Goal: Task Accomplishment & Management: Manage account settings

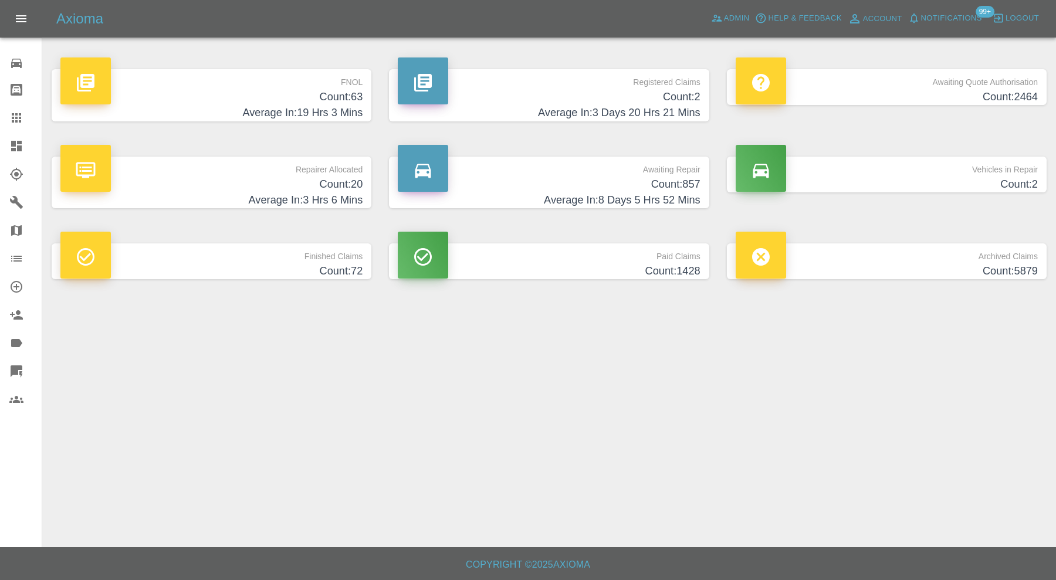
click at [313, 179] on h4 "Count: 20" at bounding box center [211, 185] width 302 height 16
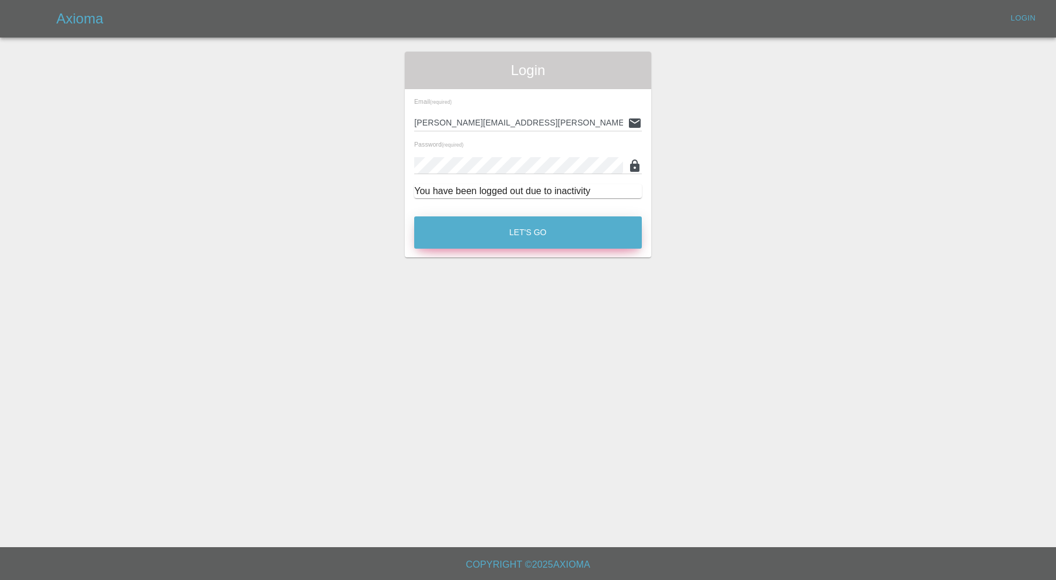
click at [496, 228] on button "Let's Go" at bounding box center [528, 233] width 228 height 32
type input "[PERSON_NAME][EMAIL_ADDRESS][PERSON_NAME][DOMAIN_NAME]"
click at [584, 226] on button "Let's Go" at bounding box center [528, 233] width 228 height 32
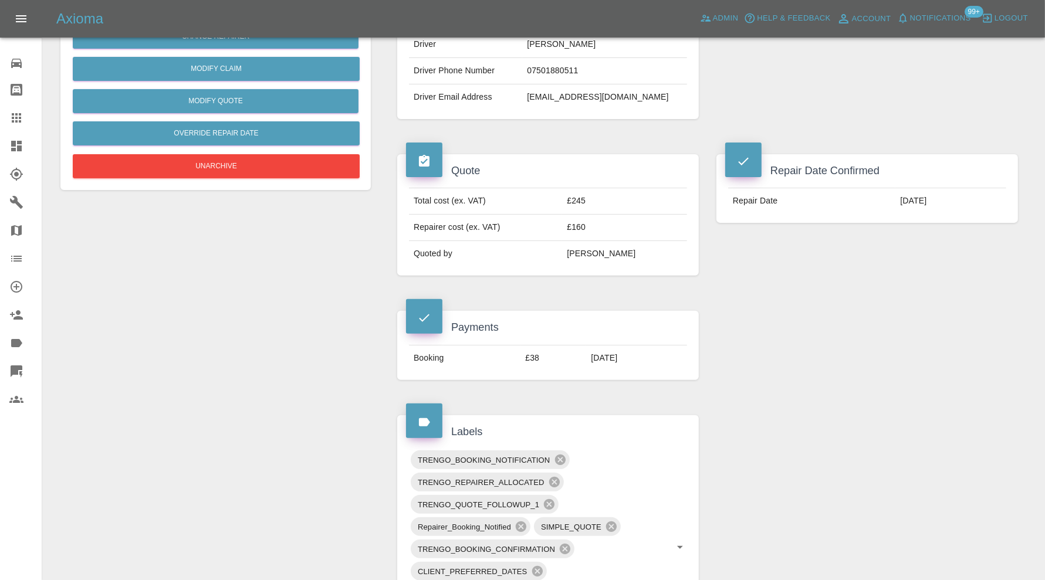
scroll to position [97, 0]
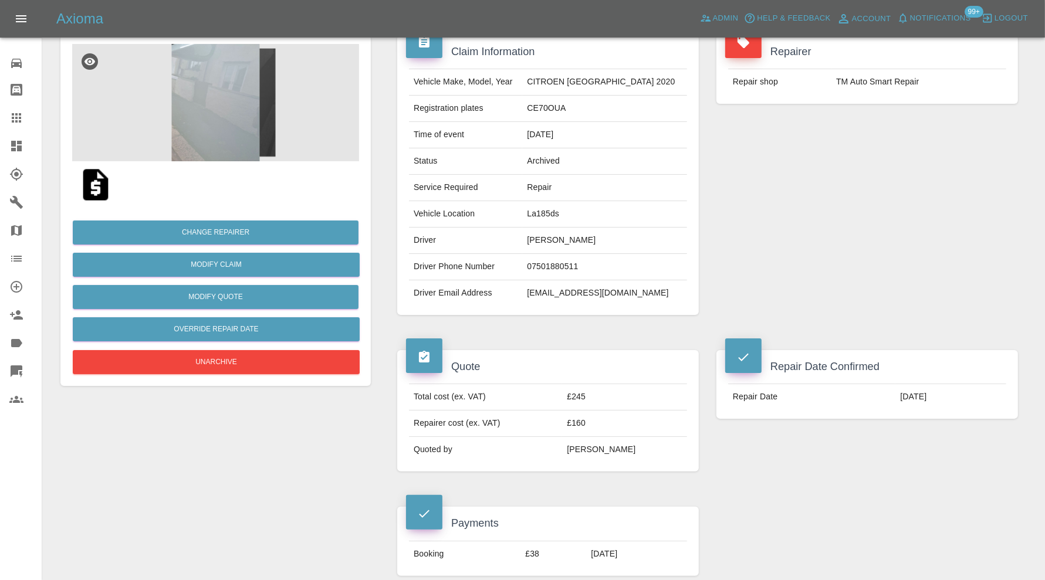
click at [605, 288] on td "[EMAIL_ADDRESS][DOMAIN_NAME]" at bounding box center [604, 294] width 165 height 26
click at [605, 288] on td "garyfootman66@hotmail.com" at bounding box center [604, 294] width 165 height 26
copy div "garyfootman66@hotmail.com"
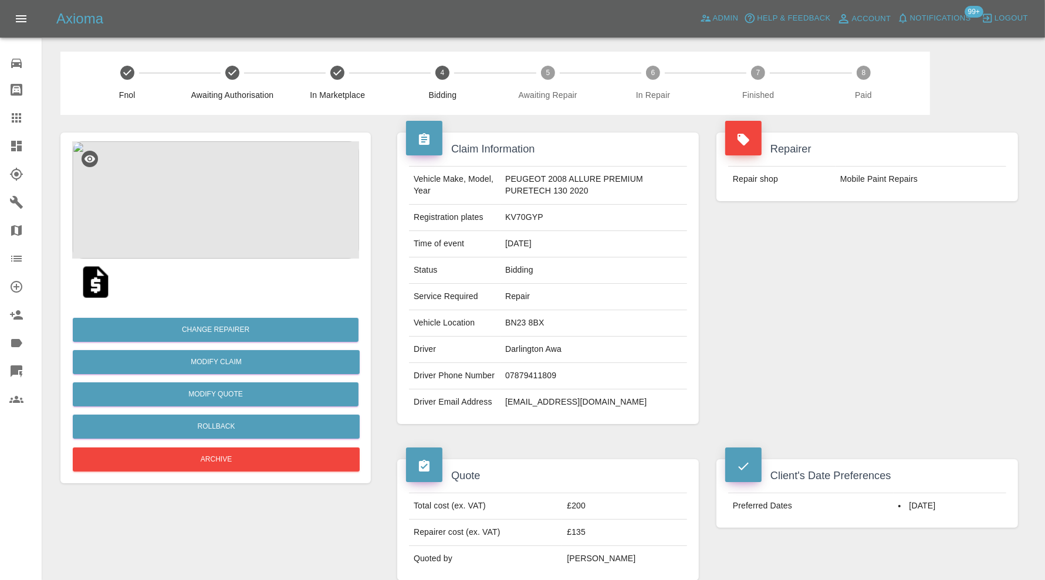
click at [252, 201] on img at bounding box center [215, 199] width 287 height 117
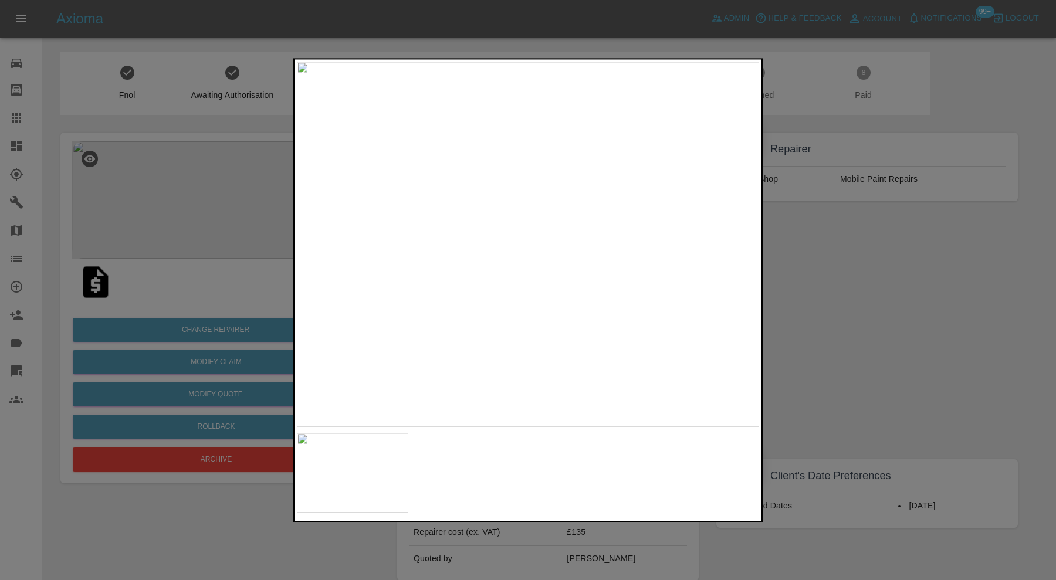
click at [364, 308] on img at bounding box center [528, 245] width 462 height 366
click at [949, 303] on div at bounding box center [528, 290] width 1056 height 580
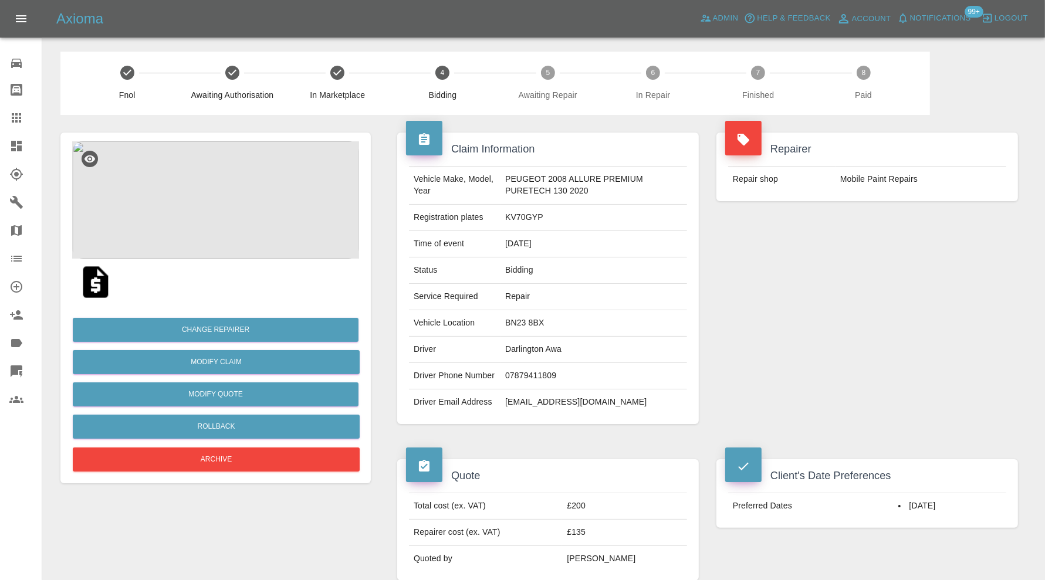
click at [275, 211] on img at bounding box center [215, 199] width 287 height 117
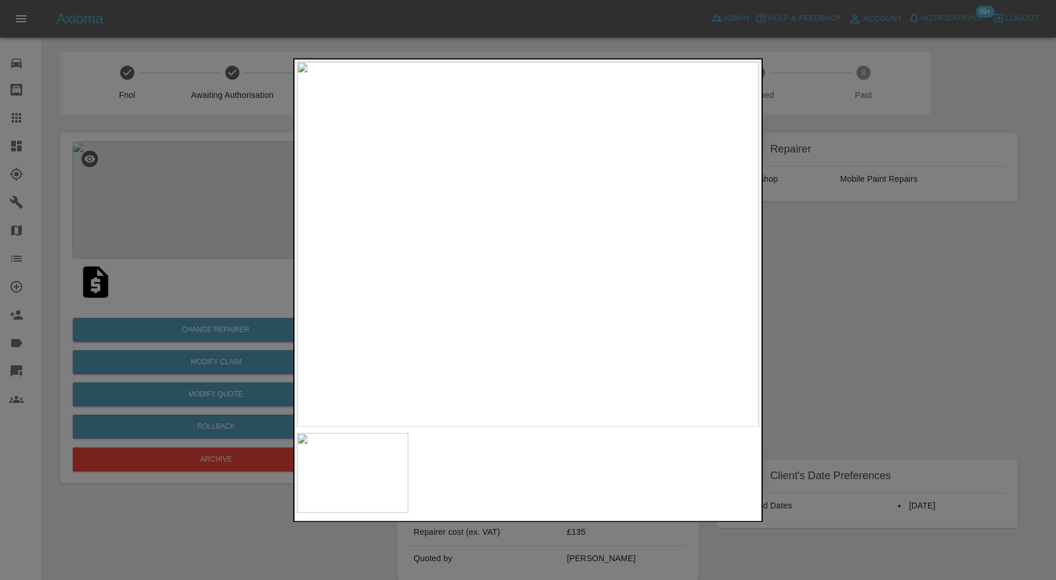
click at [866, 273] on div at bounding box center [528, 290] width 1056 height 580
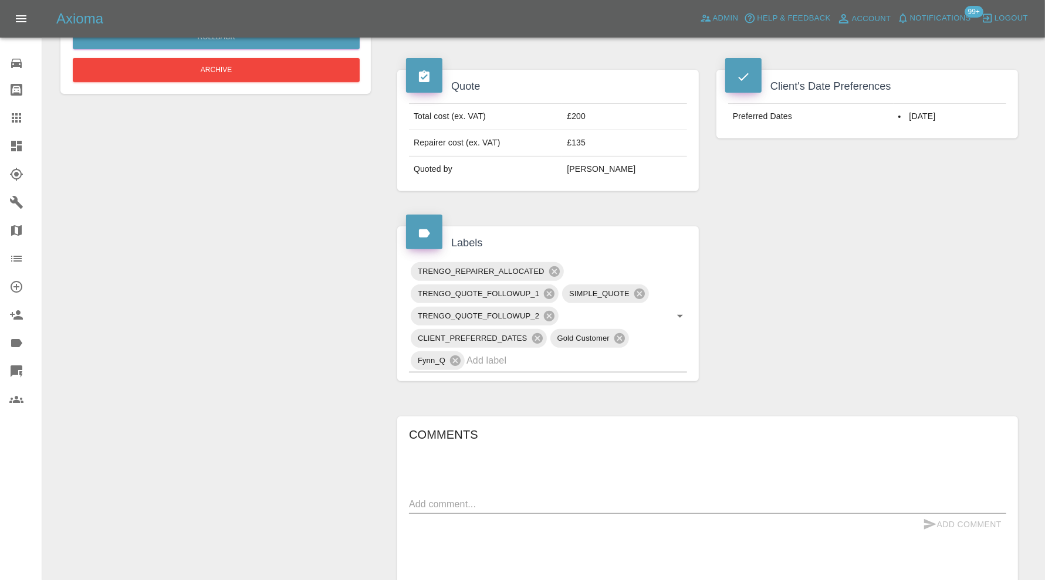
scroll to position [587, 0]
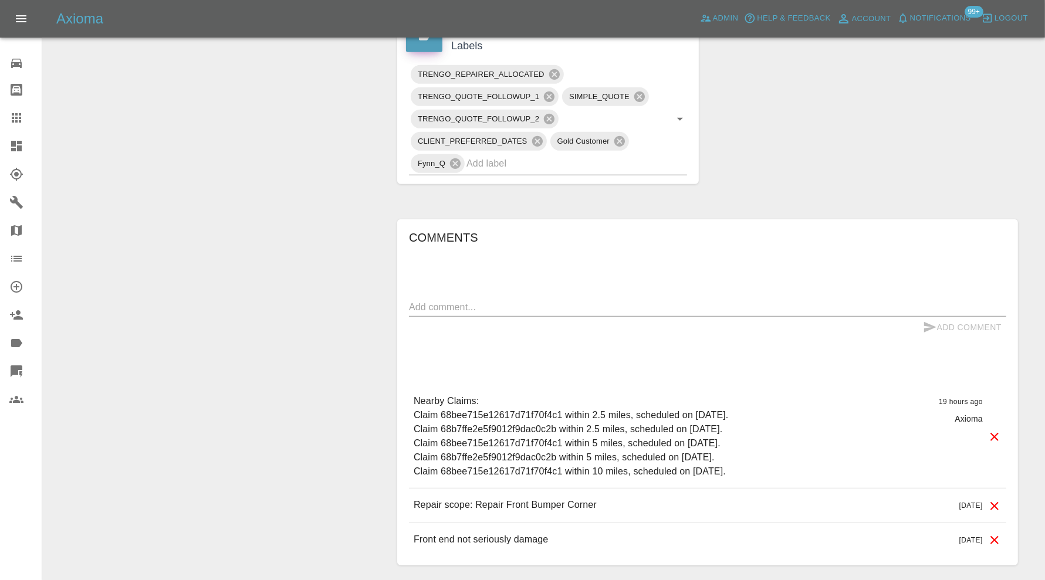
click at [462, 310] on textarea at bounding box center [707, 306] width 597 height 13
type textarea "requesting further images"
click at [934, 333] on icon "submit" at bounding box center [930, 327] width 12 height 11
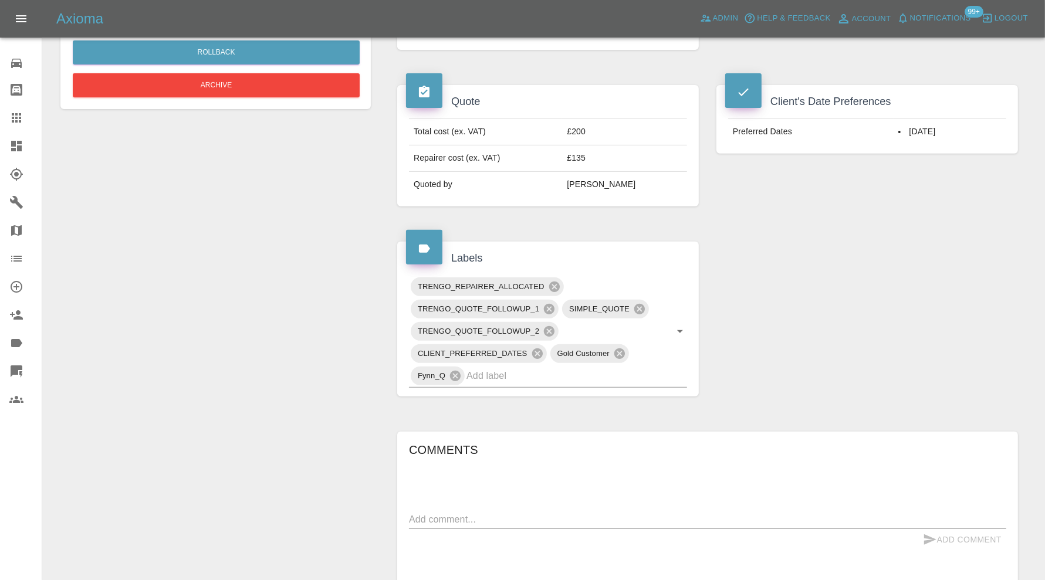
scroll to position [138, 0]
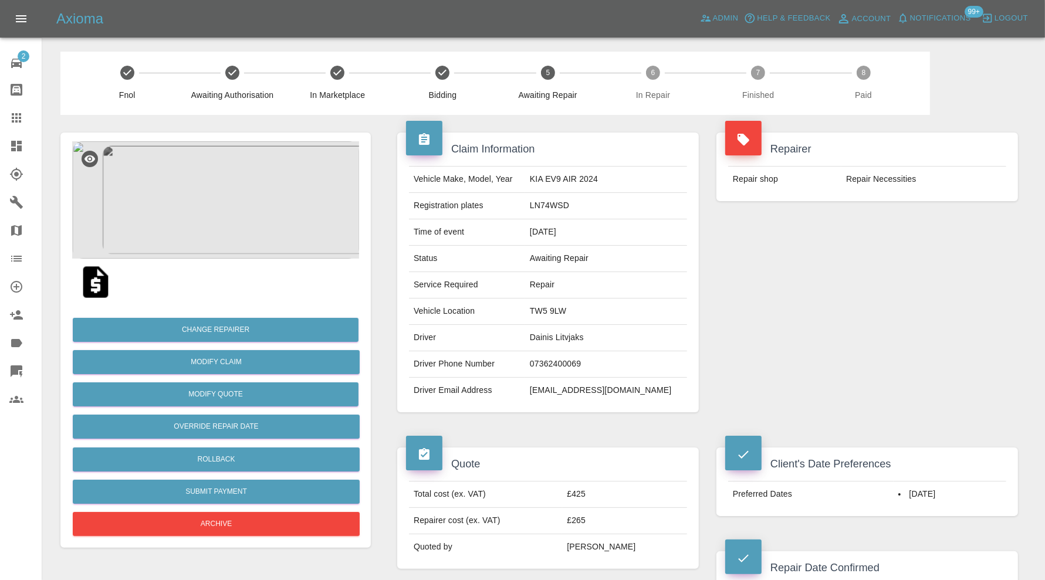
click at [222, 219] on img at bounding box center [215, 199] width 287 height 117
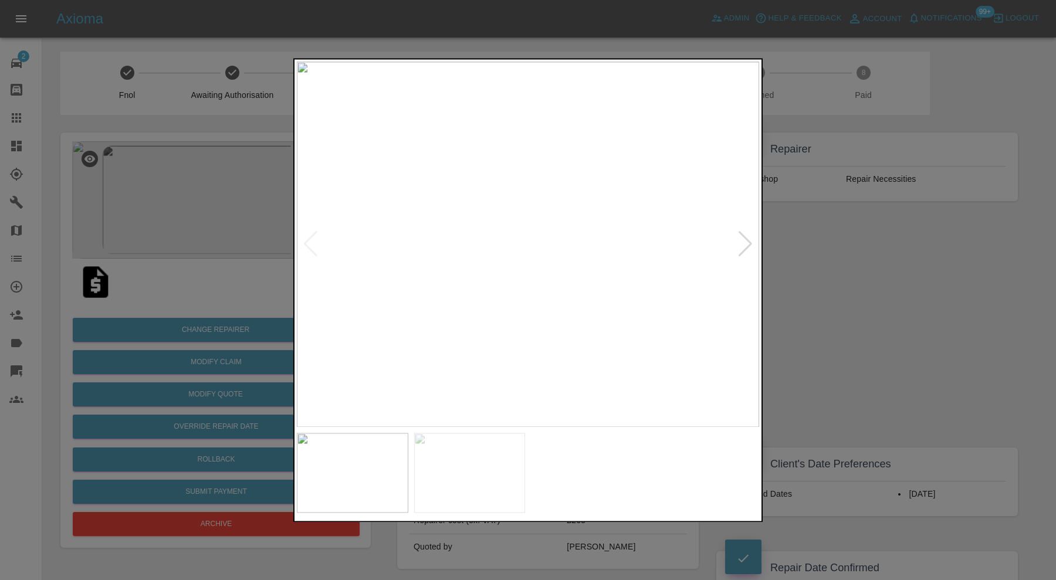
click at [746, 242] on div at bounding box center [746, 245] width 16 height 26
click at [746, 242] on img at bounding box center [528, 245] width 462 height 366
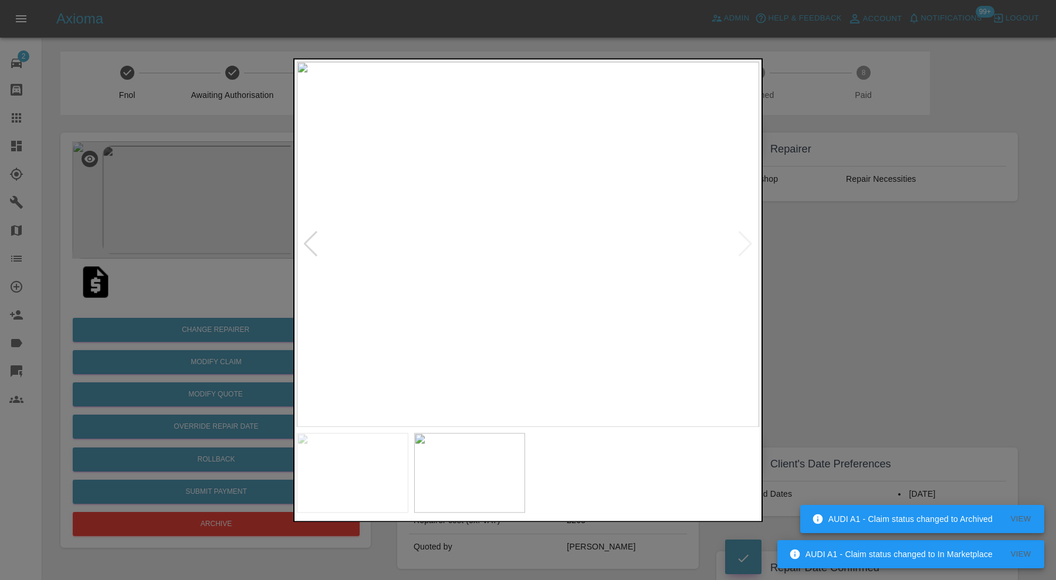
click at [804, 244] on div at bounding box center [528, 290] width 1056 height 580
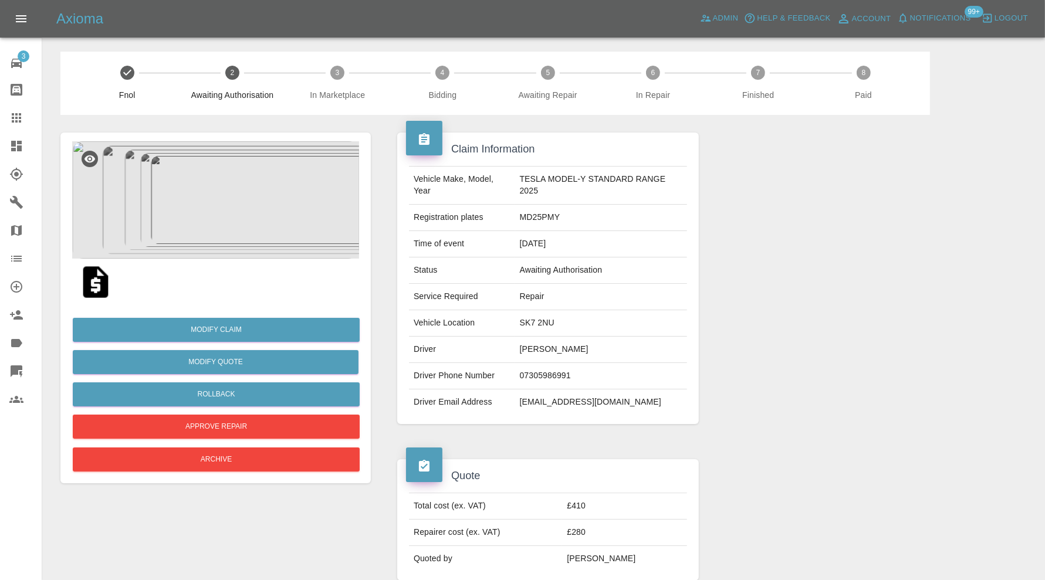
click at [228, 204] on img at bounding box center [215, 199] width 287 height 117
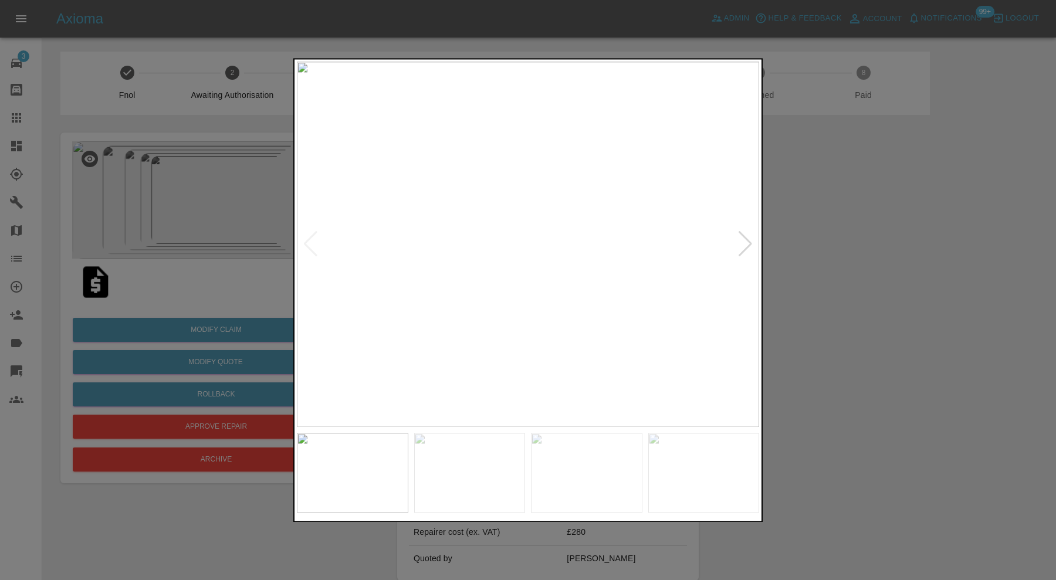
click at [751, 241] on div at bounding box center [746, 245] width 16 height 26
click at [751, 242] on div at bounding box center [746, 245] width 16 height 26
click at [746, 244] on div at bounding box center [746, 245] width 16 height 26
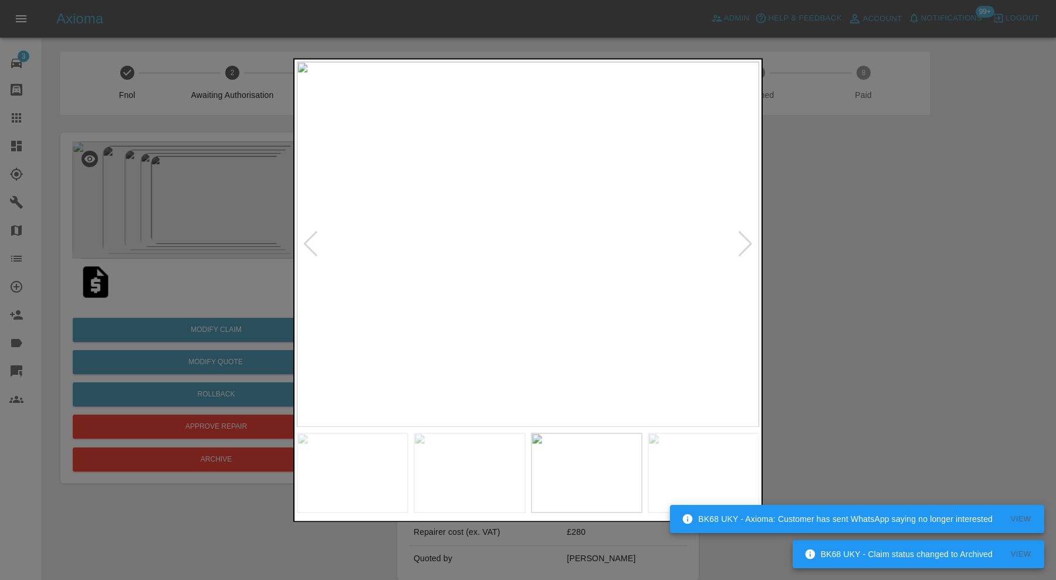
click at [746, 244] on div at bounding box center [746, 245] width 16 height 26
click at [746, 244] on img at bounding box center [528, 245] width 462 height 366
click at [894, 256] on div at bounding box center [528, 290] width 1056 height 580
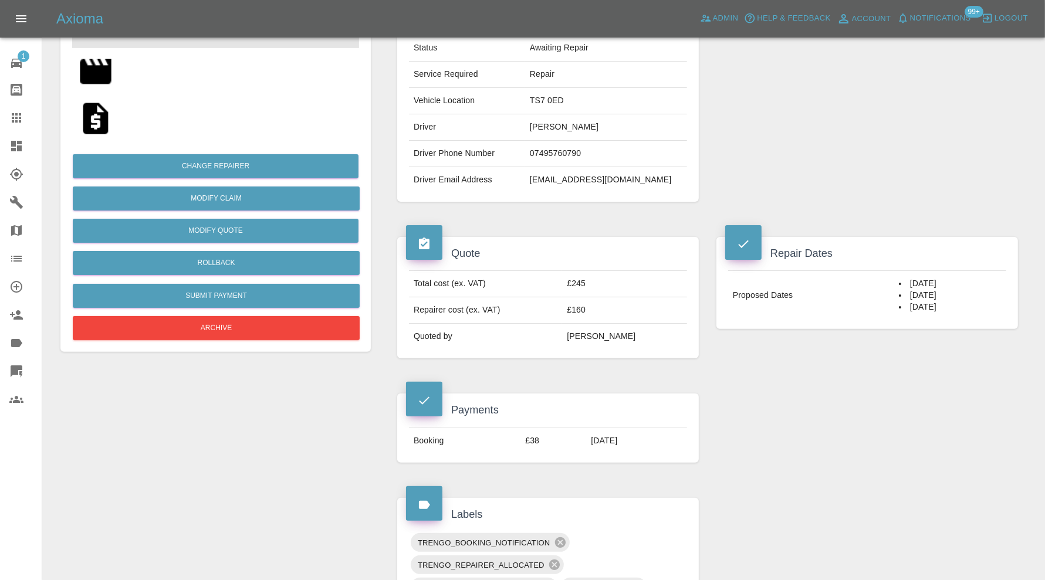
scroll to position [195, 0]
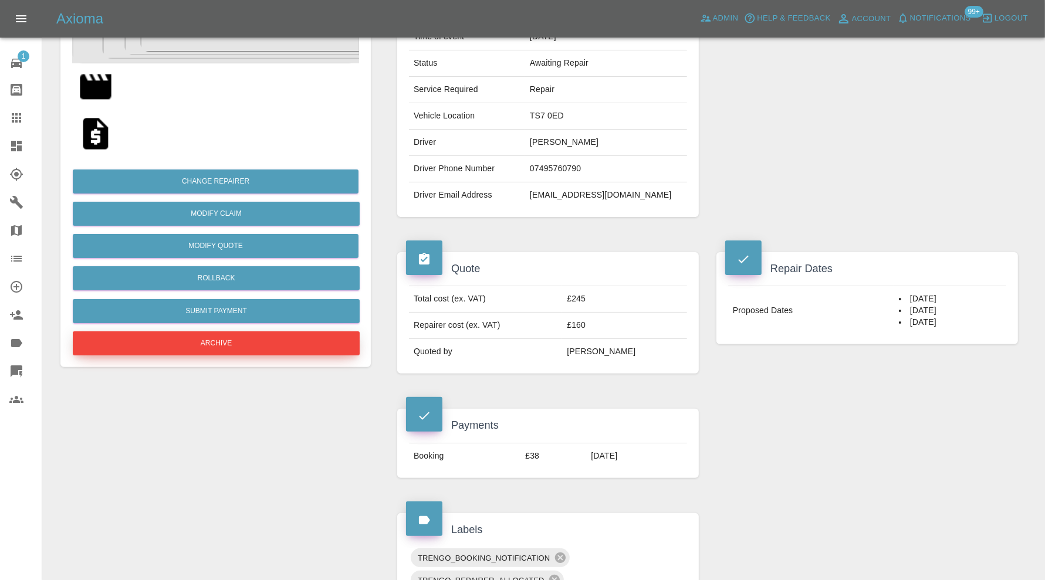
click at [336, 346] on button "Archive" at bounding box center [216, 344] width 287 height 24
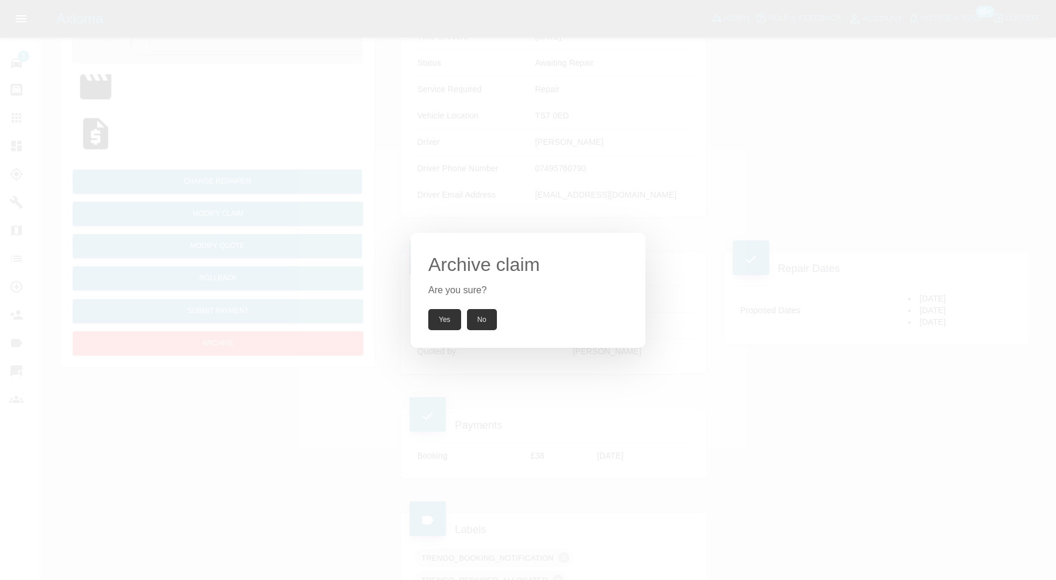
click at [681, 393] on div "Archive claim Are you sure? Yes No" at bounding box center [528, 290] width 1056 height 580
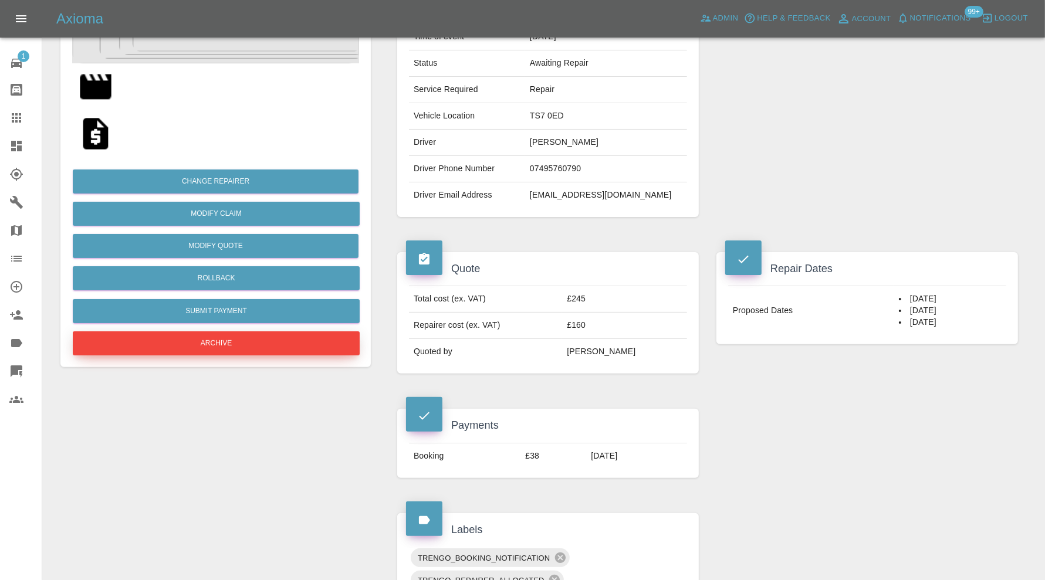
click at [311, 338] on button "Archive" at bounding box center [216, 344] width 287 height 24
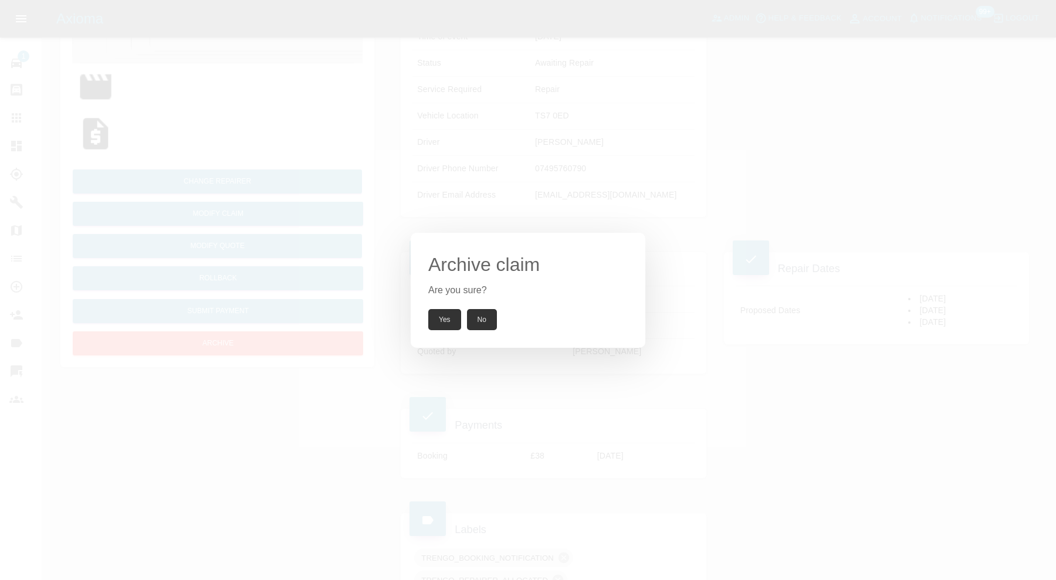
click at [437, 317] on button "Yes" at bounding box center [444, 319] width 33 height 21
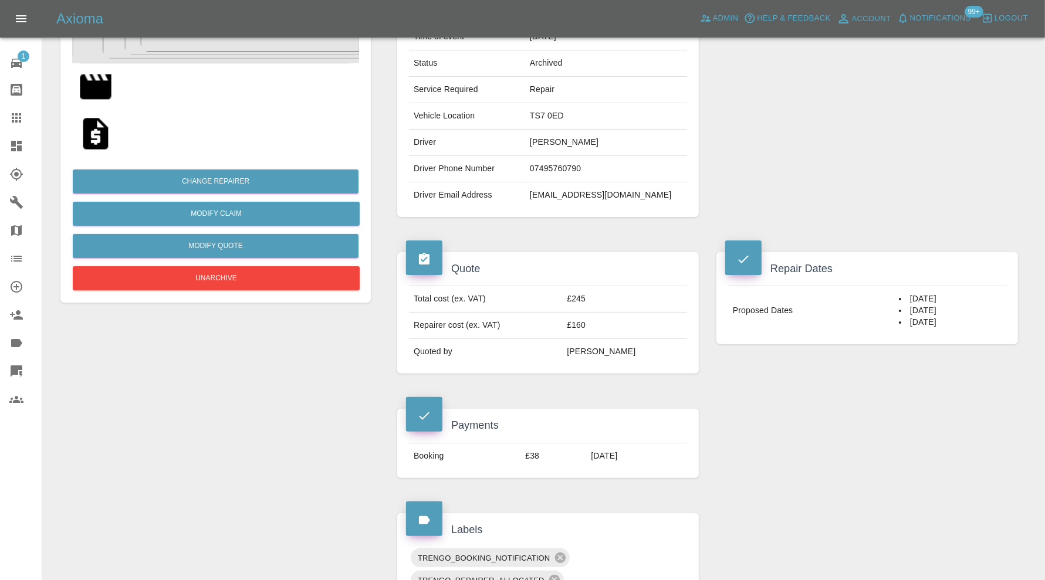
click at [577, 198] on td "zoton6.nh@gmail.com" at bounding box center [606, 196] width 162 height 26
click at [580, 194] on td "zoton6.nh@gmail.com" at bounding box center [606, 196] width 162 height 26
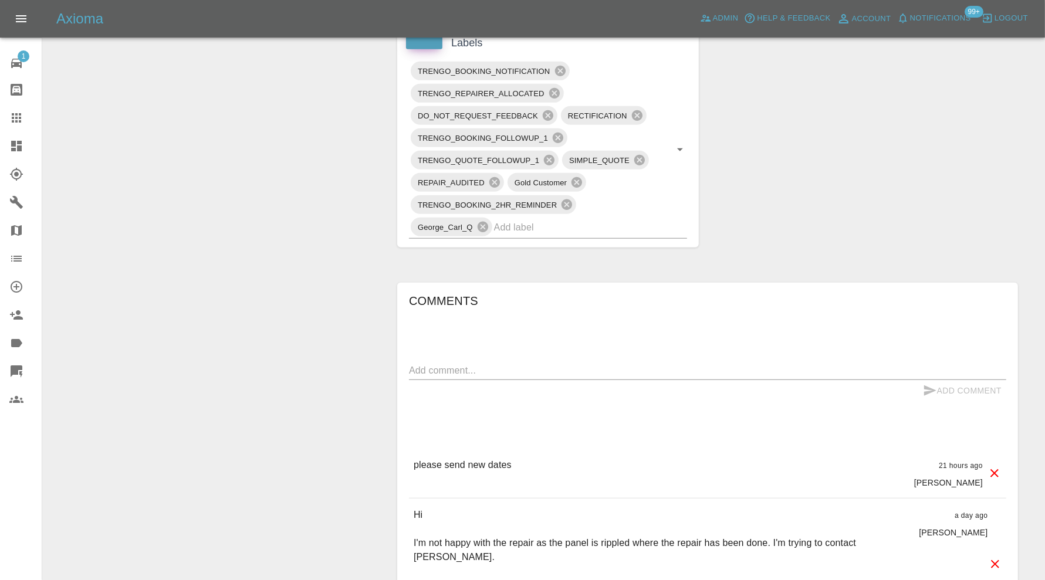
scroll to position [684, 0]
click at [455, 366] on textarea at bounding box center [707, 368] width 597 height 13
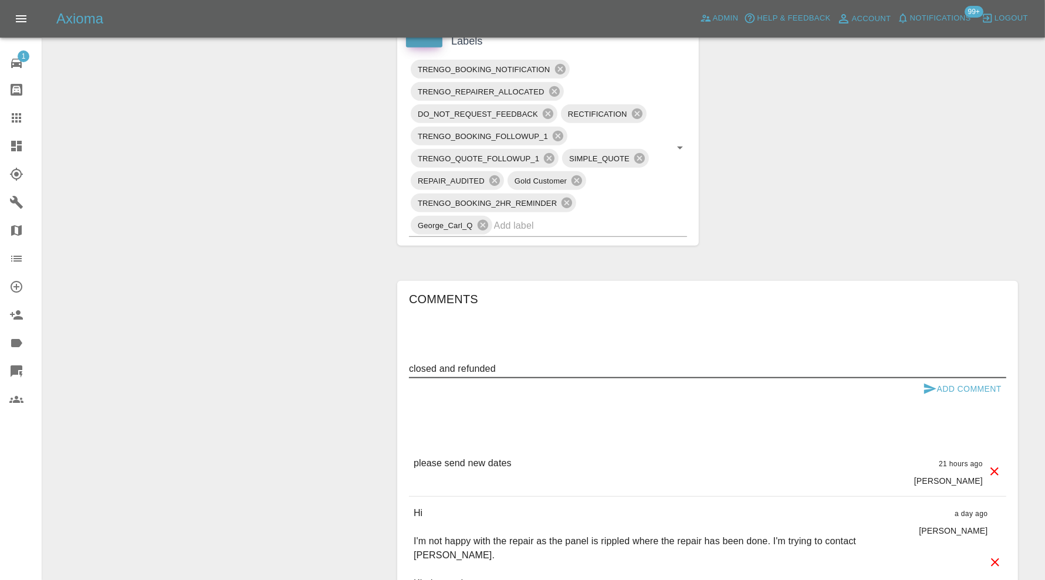
type textarea "closed and refunded"
click at [969, 391] on button "Add Comment" at bounding box center [962, 390] width 88 height 22
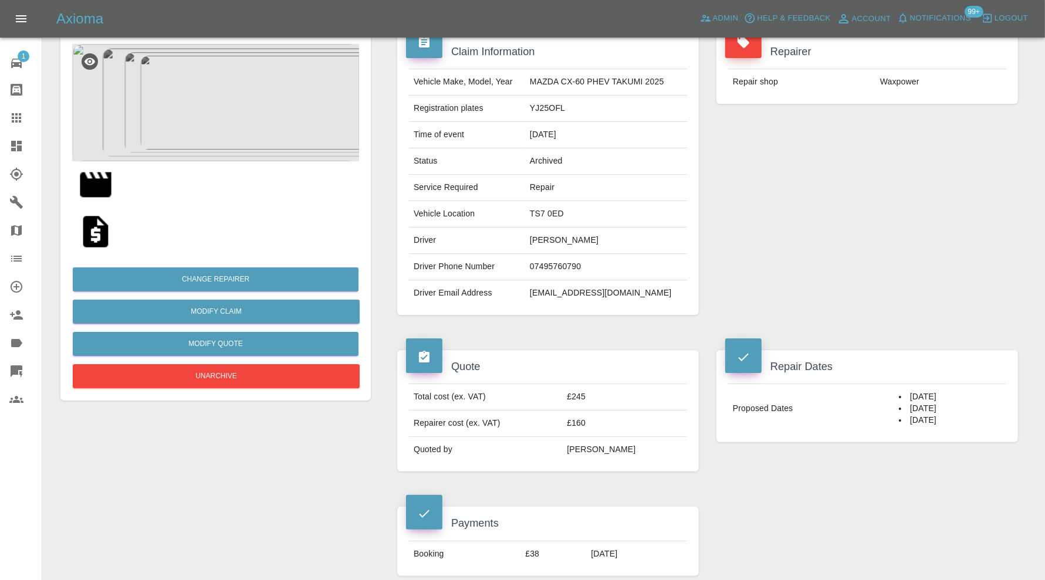
scroll to position [0, 0]
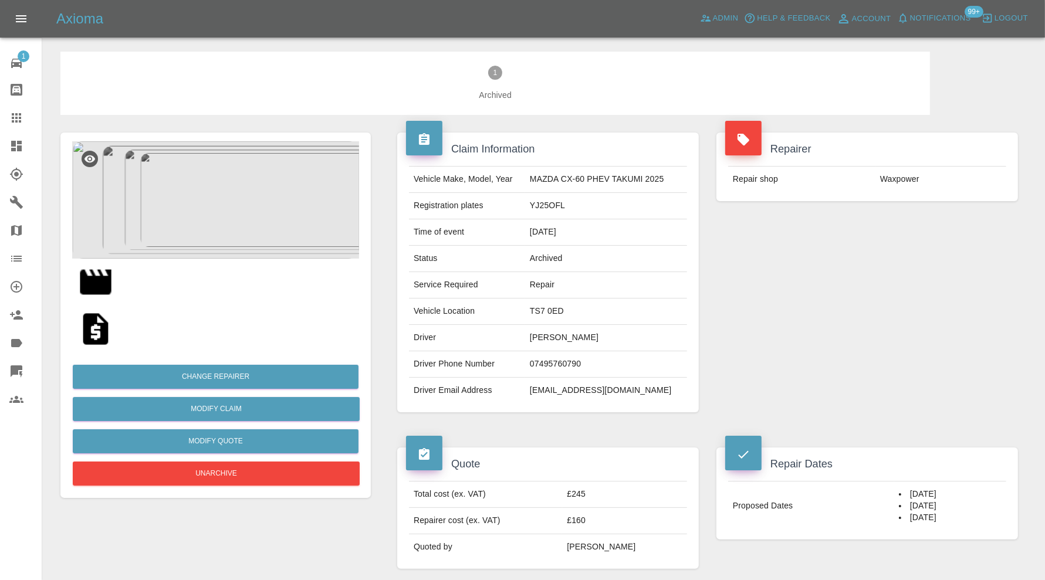
click at [25, 113] on div at bounding box center [25, 118] width 33 height 14
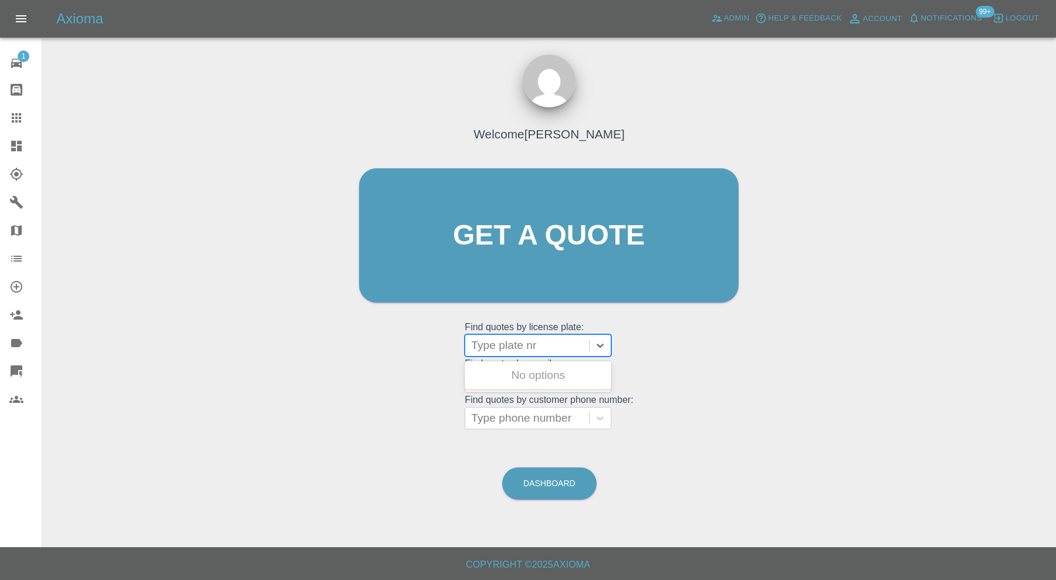
click at [536, 348] on div at bounding box center [527, 345] width 112 height 16
type input "lr20"
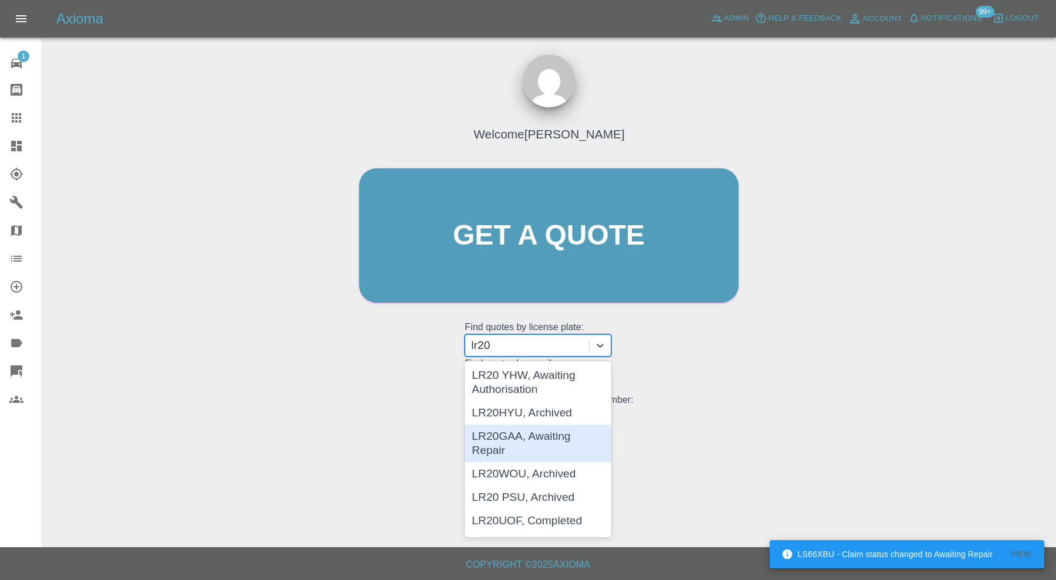
click at [531, 434] on div "LR20GAA, Awaiting Repair" at bounding box center [538, 444] width 147 height 38
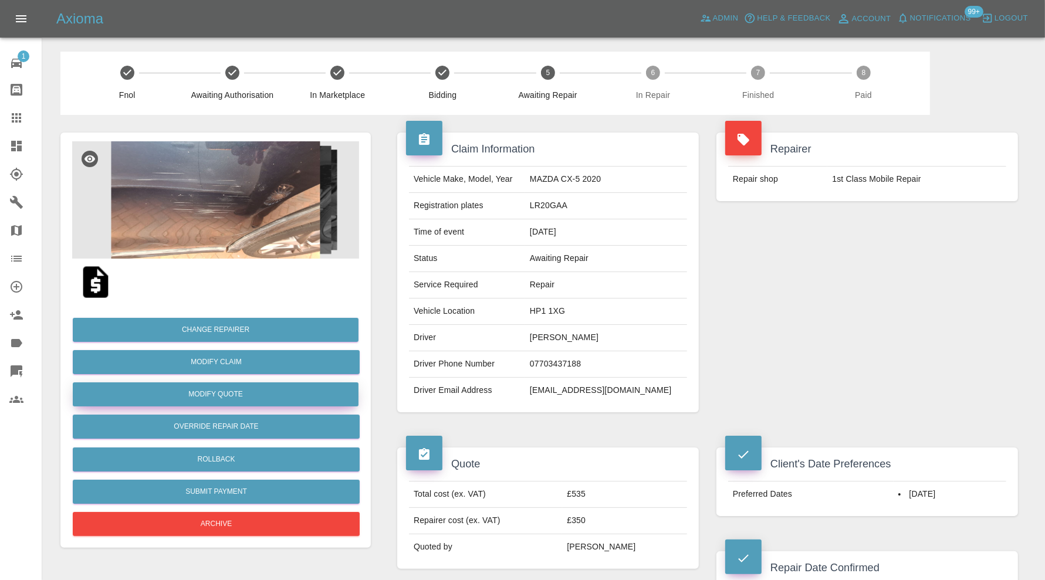
click at [271, 397] on button "Modify Quote" at bounding box center [216, 395] width 286 height 24
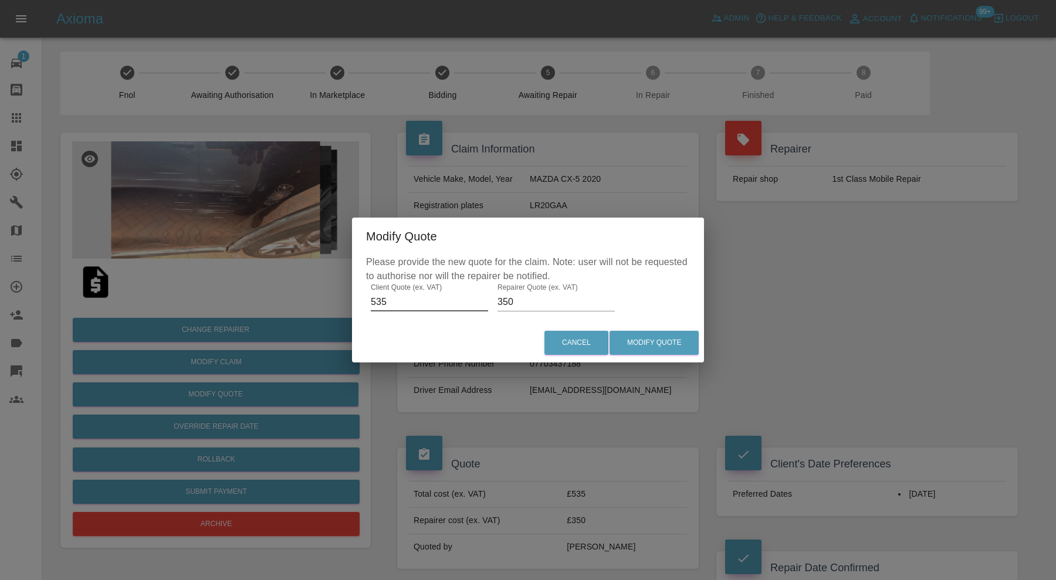
drag, startPoint x: 408, startPoint y: 300, endPoint x: 377, endPoint y: 302, distance: 31.8
click at [377, 302] on input "535" at bounding box center [429, 302] width 117 height 19
type input "590"
drag, startPoint x: 536, startPoint y: 300, endPoint x: 496, endPoint y: 301, distance: 40.5
click at [498, 301] on input "350" at bounding box center [556, 302] width 117 height 19
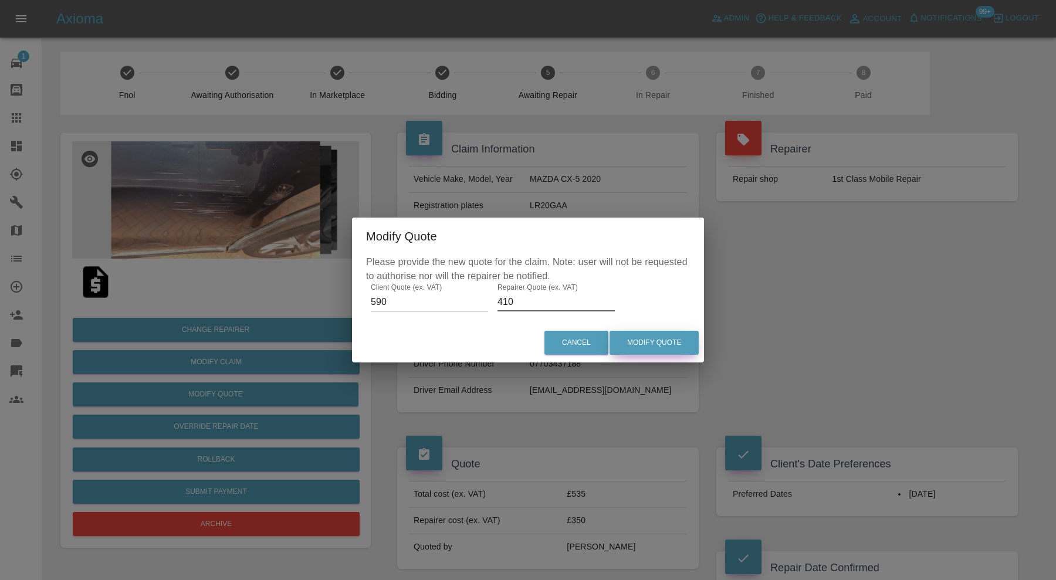
type input "410"
click at [680, 336] on button "Modify Quote" at bounding box center [654, 343] width 89 height 24
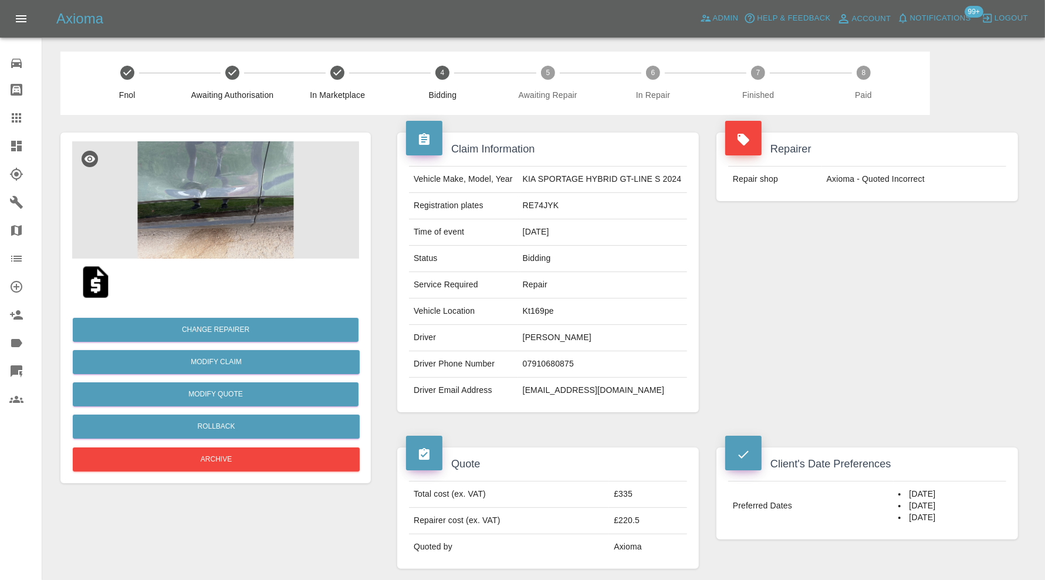
click at [236, 208] on img at bounding box center [215, 199] width 287 height 117
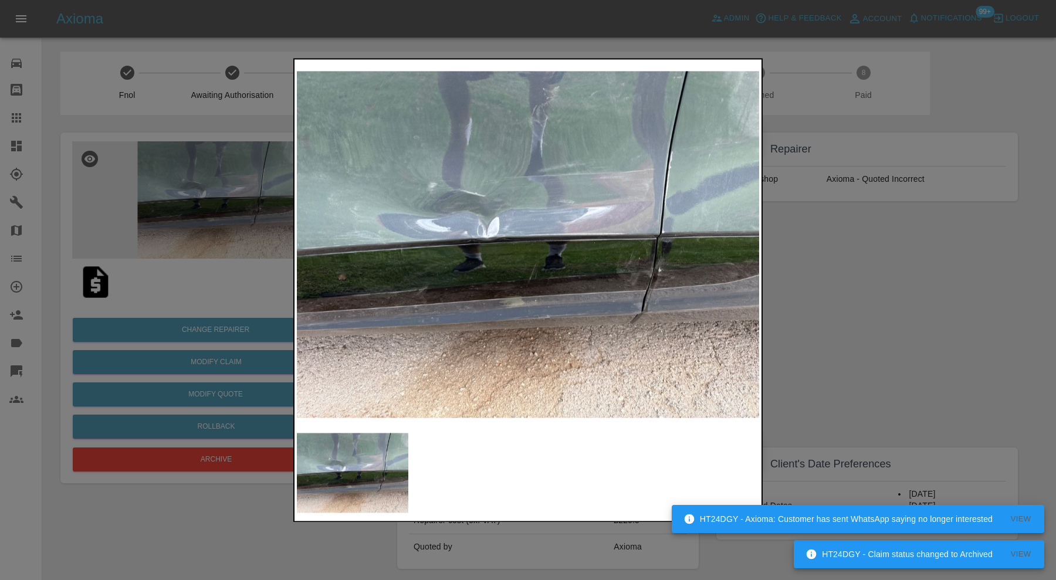
click at [872, 295] on div at bounding box center [528, 290] width 1056 height 580
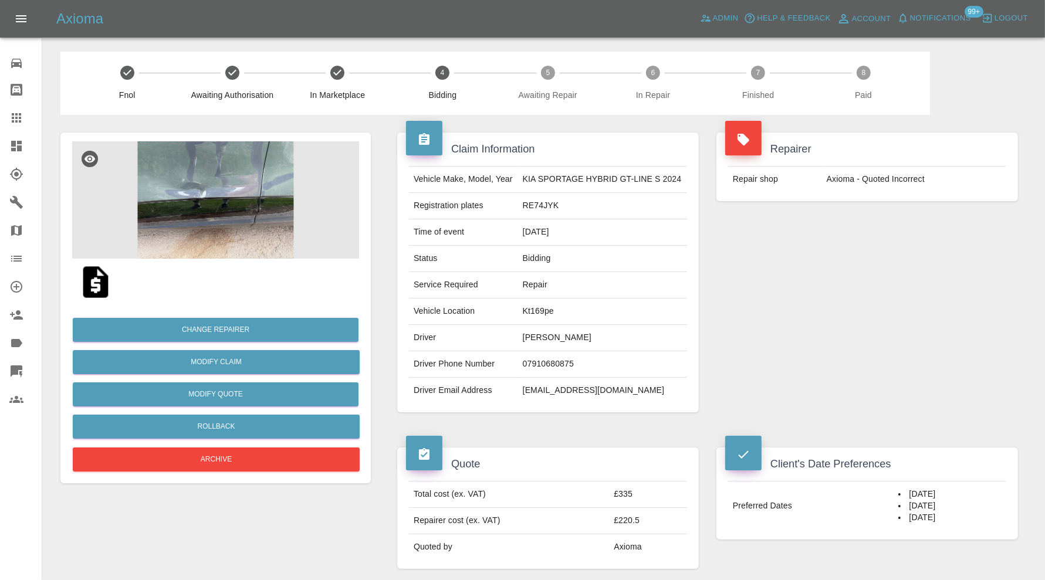
click at [259, 207] on img at bounding box center [215, 199] width 287 height 117
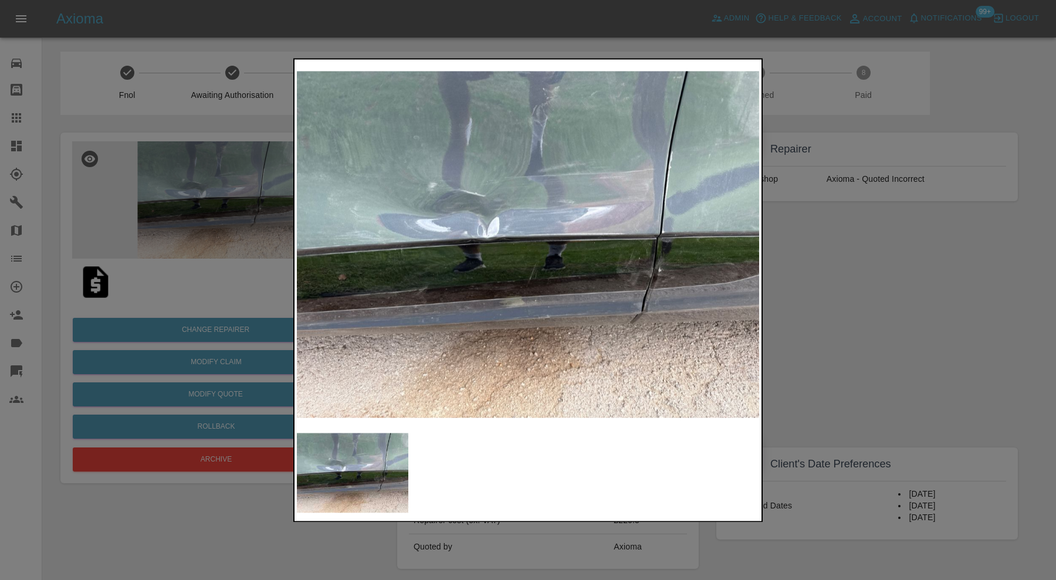
click at [841, 318] on div at bounding box center [528, 290] width 1056 height 580
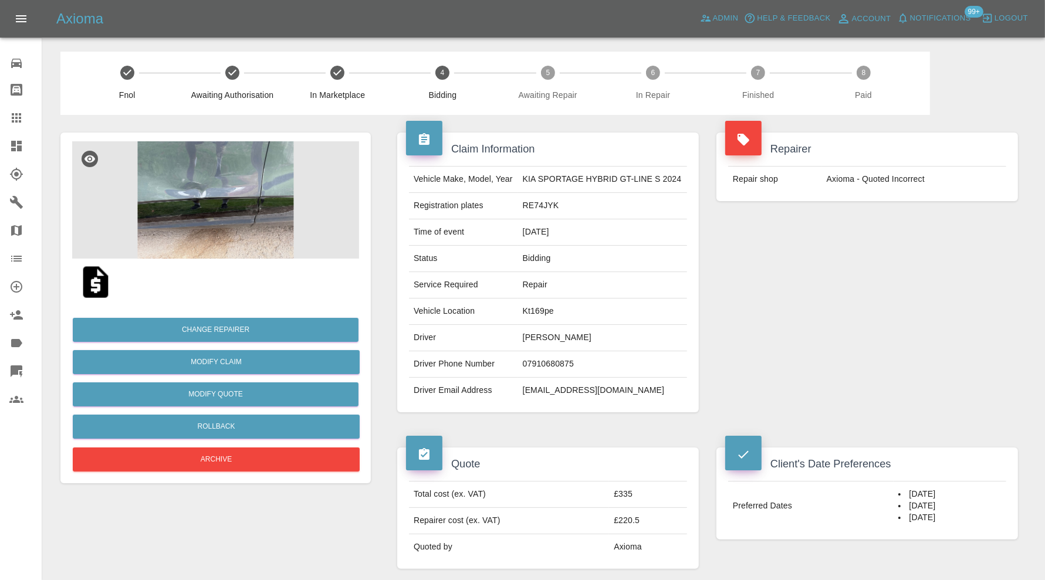
click at [15, 111] on icon at bounding box center [16, 118] width 14 height 14
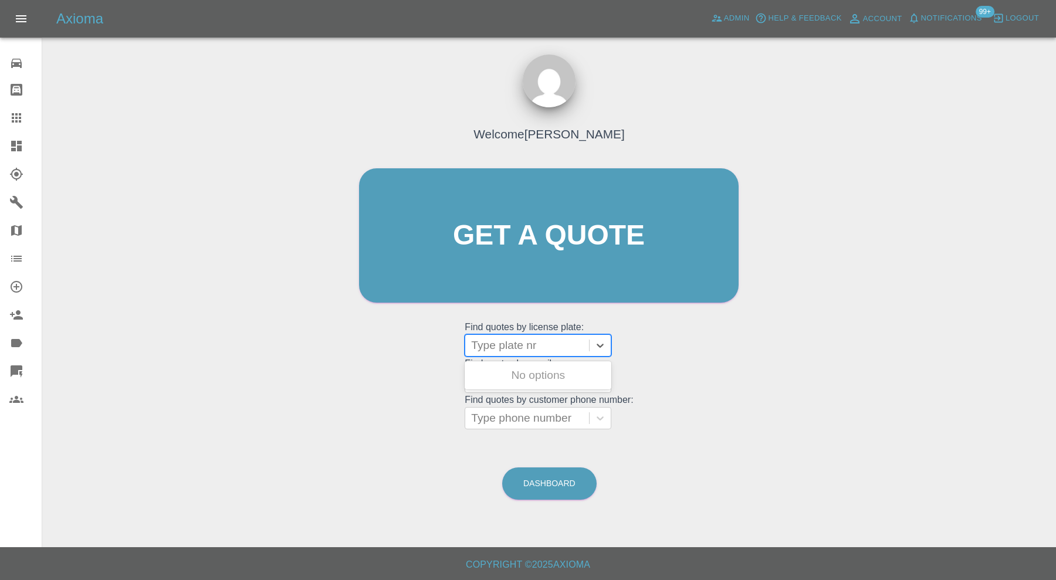
click at [511, 350] on div at bounding box center [527, 345] width 112 height 16
type input "lr20"
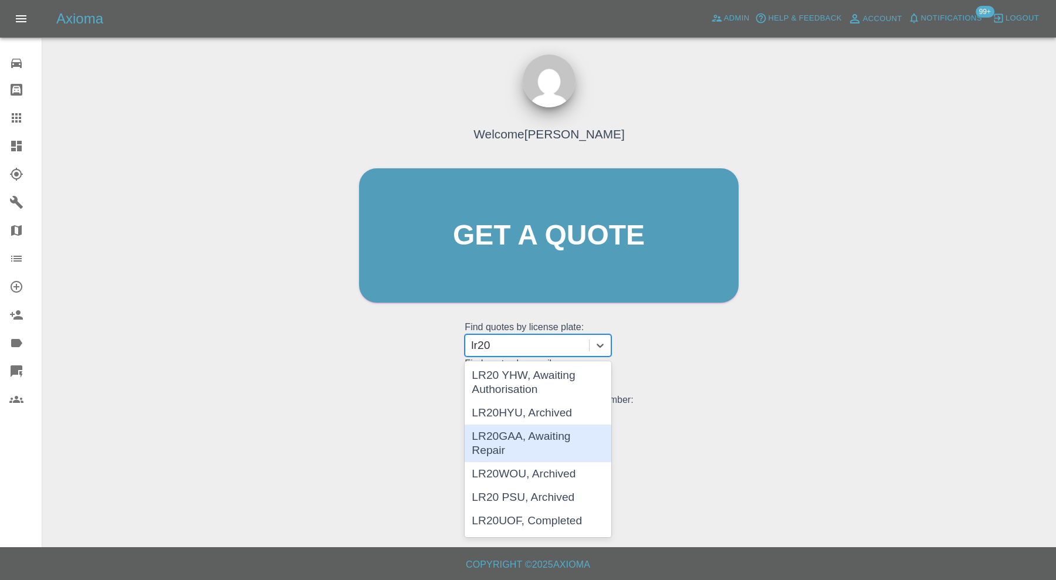
click at [514, 434] on div "LR20GAA, Awaiting Repair" at bounding box center [538, 444] width 147 height 38
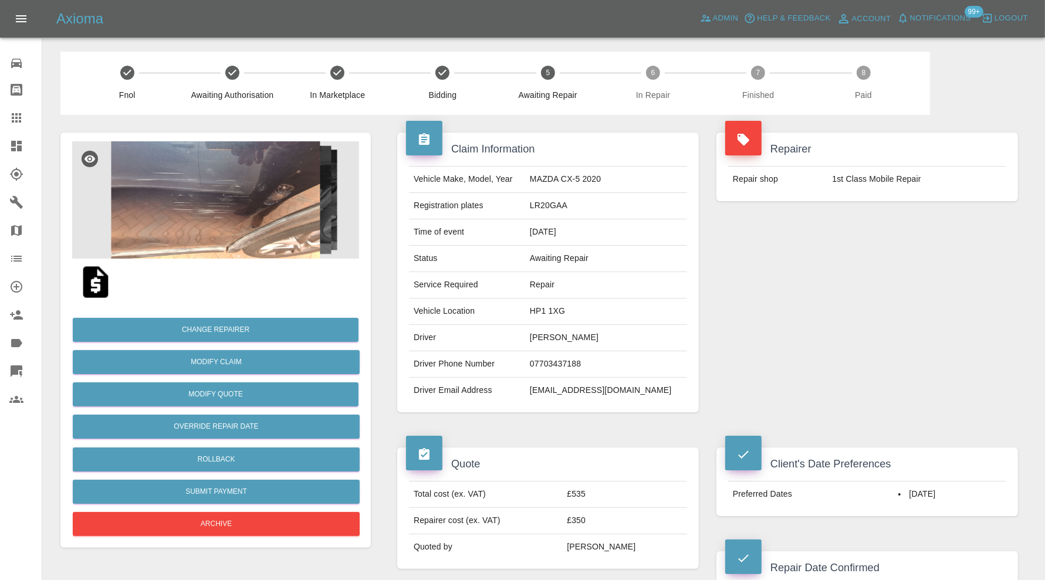
click at [235, 202] on img at bounding box center [215, 199] width 287 height 117
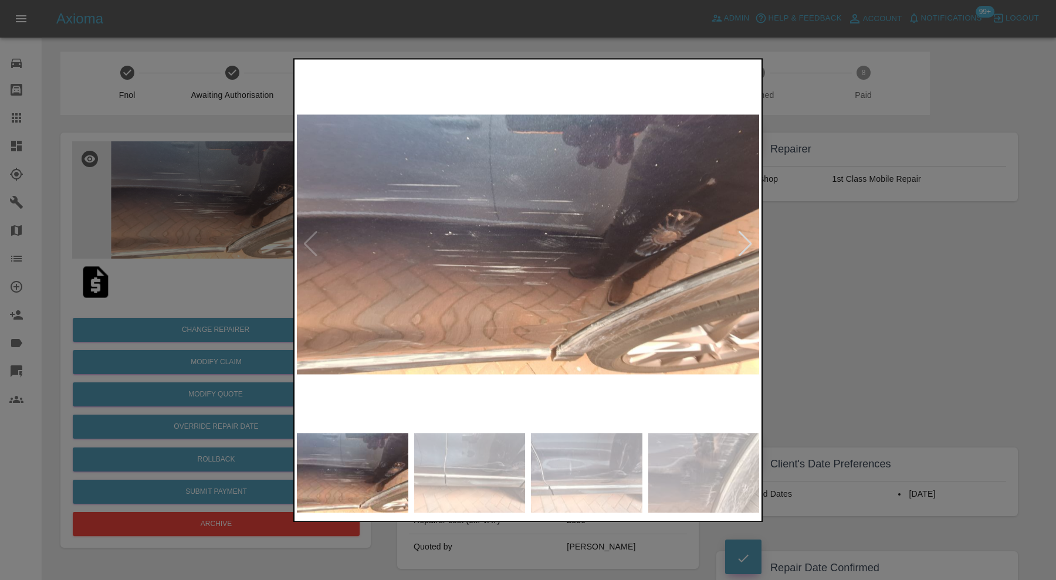
click at [752, 238] on div at bounding box center [746, 245] width 16 height 26
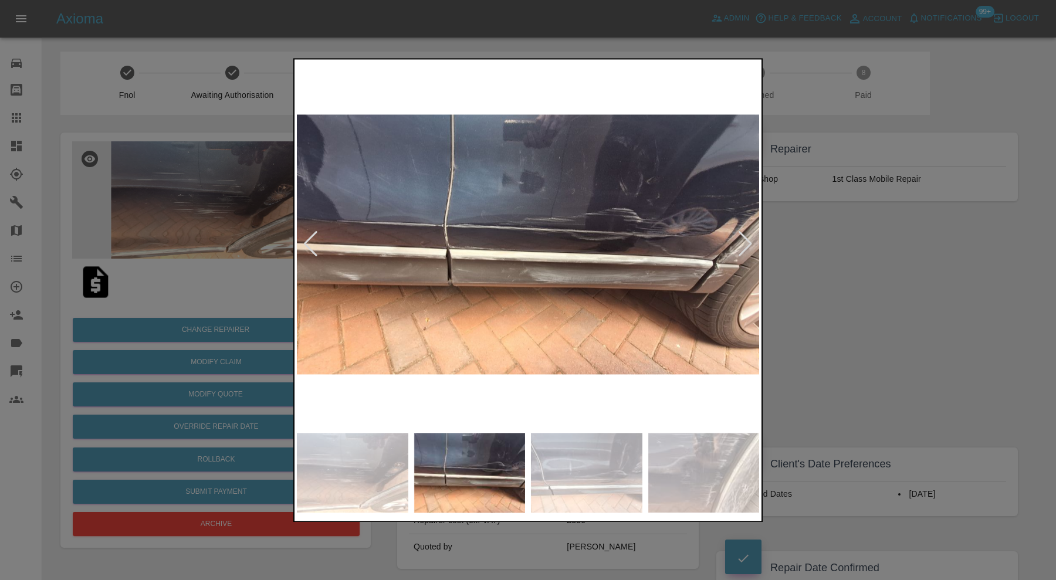
click at [751, 238] on div at bounding box center [746, 245] width 16 height 26
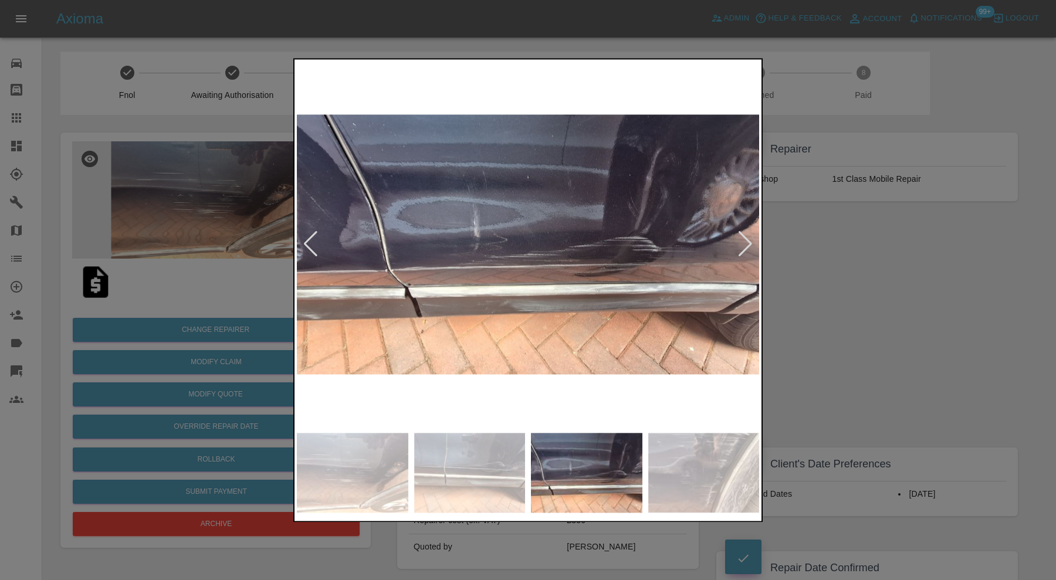
click at [751, 238] on div at bounding box center [746, 245] width 16 height 26
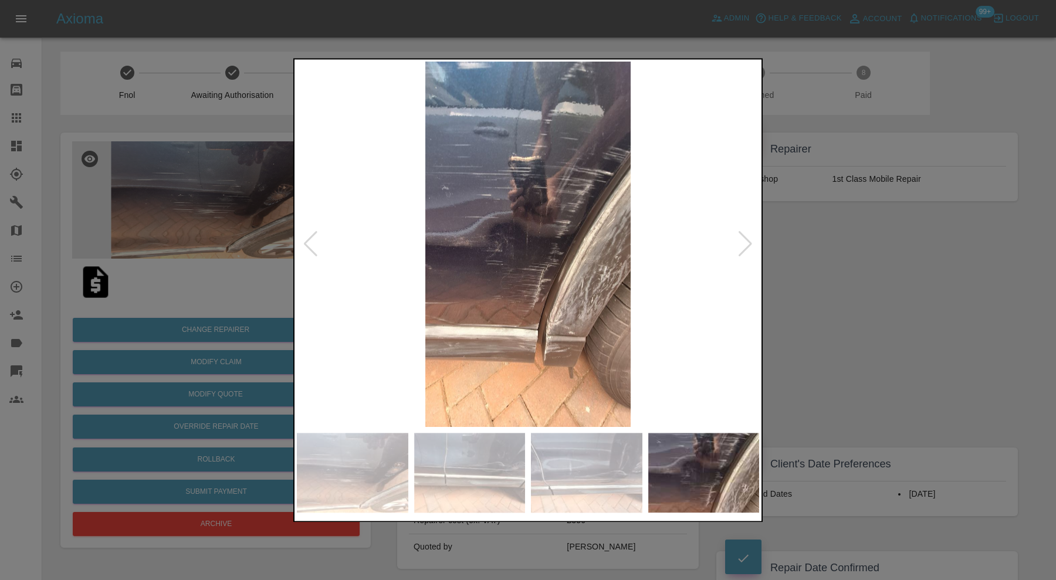
click at [751, 238] on div at bounding box center [746, 245] width 16 height 26
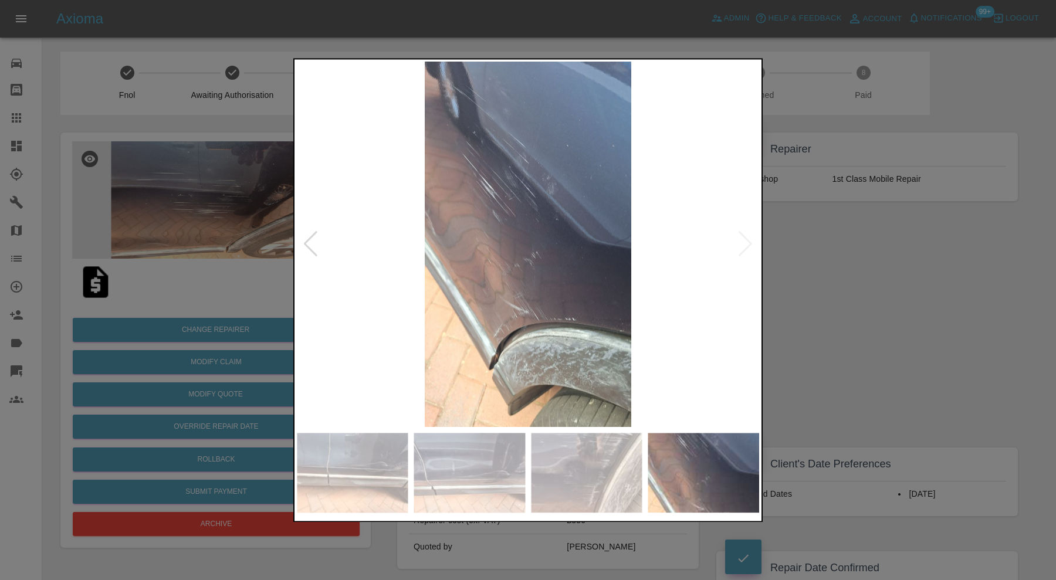
click at [751, 238] on img at bounding box center [528, 245] width 462 height 366
click at [825, 249] on div at bounding box center [528, 290] width 1056 height 580
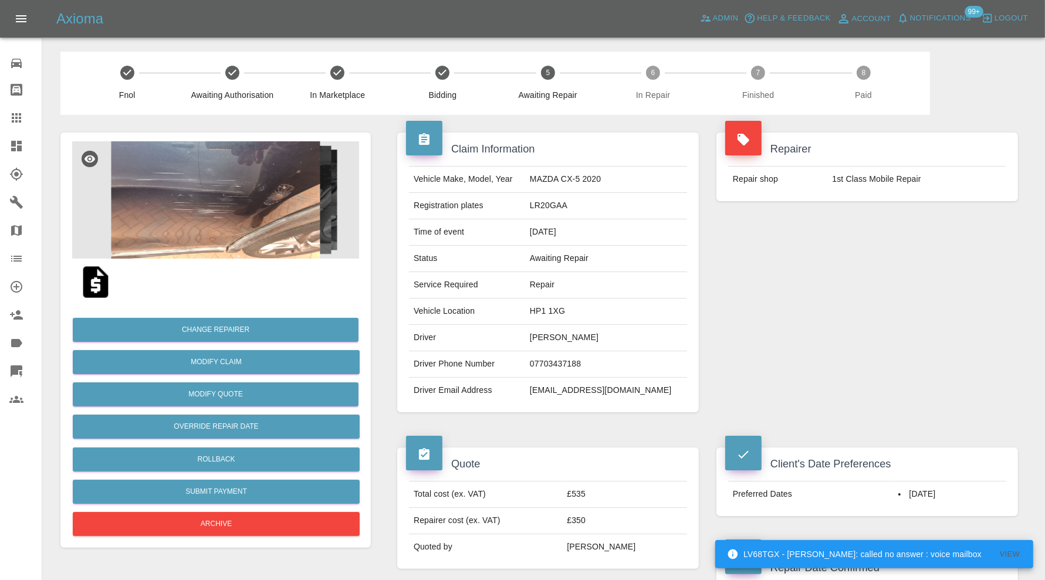
click at [13, 141] on icon at bounding box center [16, 146] width 11 height 11
